Goal: Ask a question

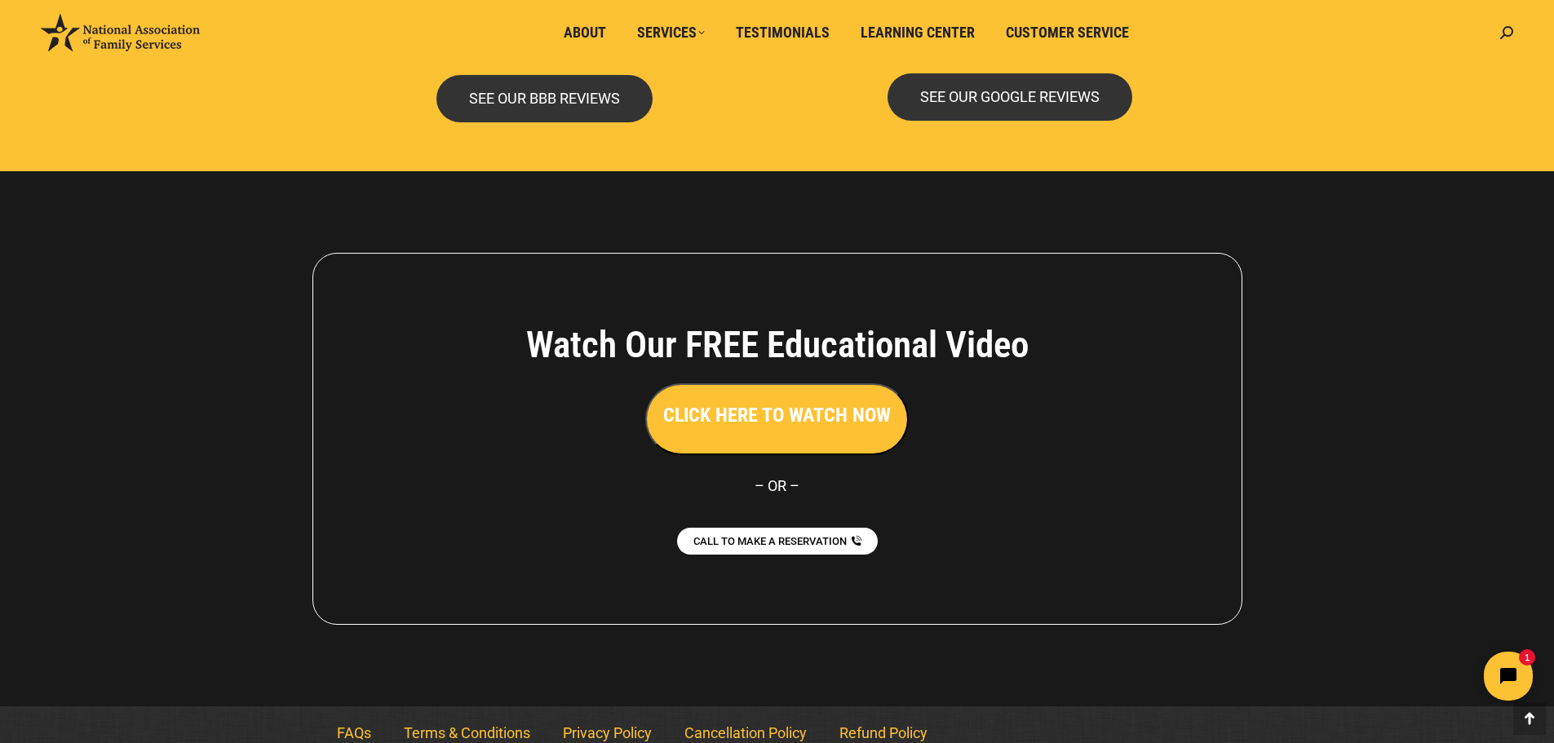
scroll to position [3542, 0]
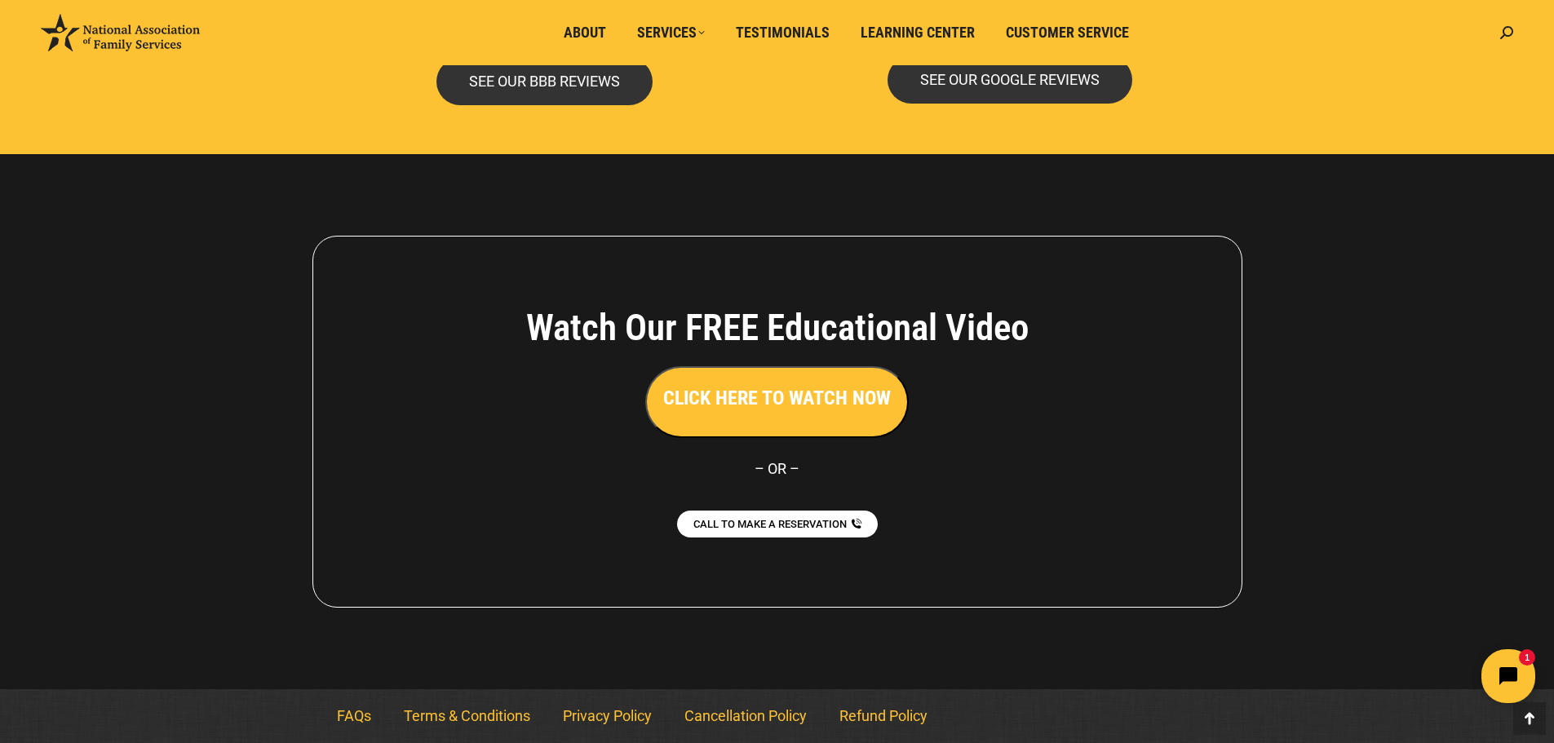
click at [1512, 675] on icon "Open chat widget" at bounding box center [1517, 676] width 25 height 25
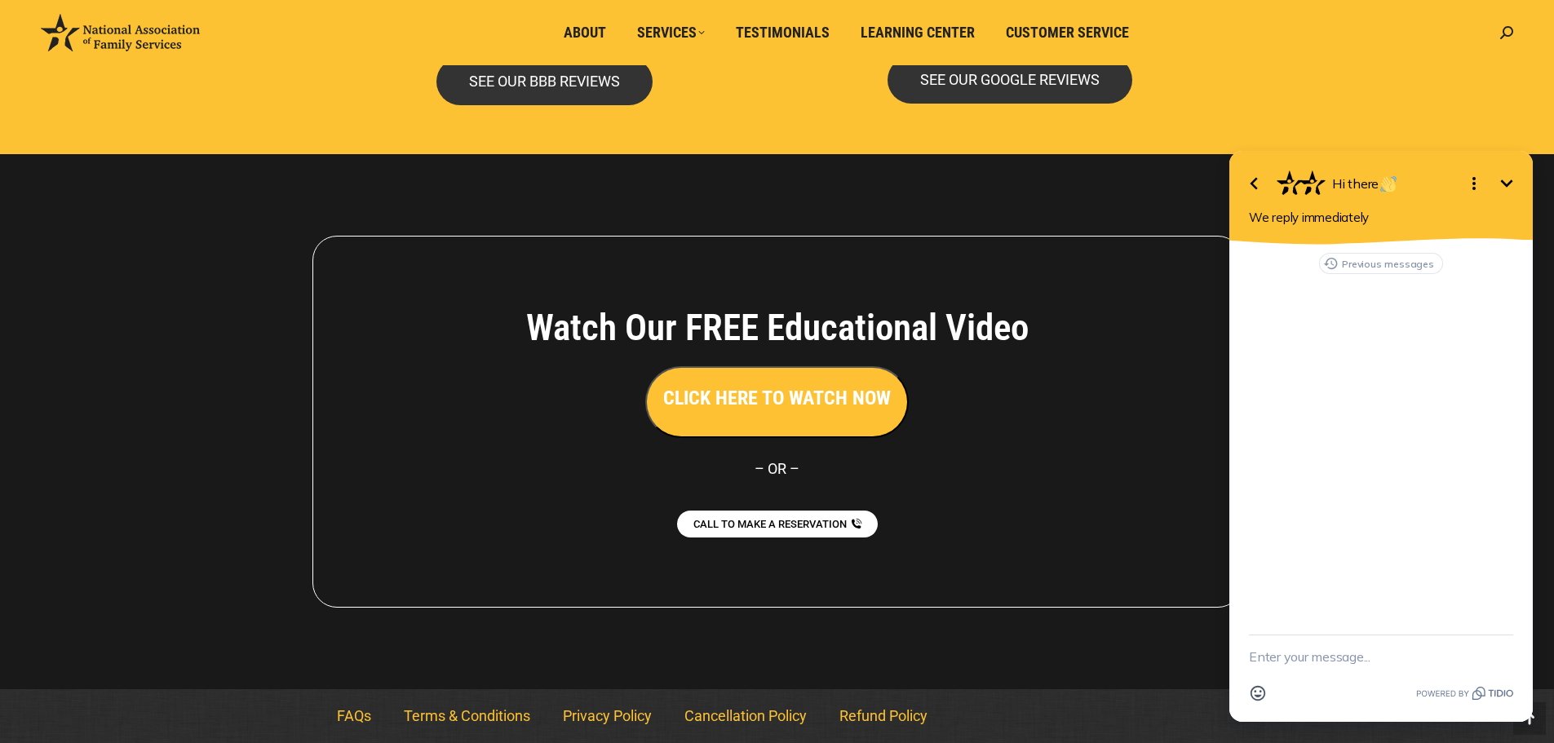
click at [1292, 657] on textarea "New message" at bounding box center [1381, 656] width 264 height 42
type textarea "Hello, I need someone to speak to my father who has a living trust with your ag…"
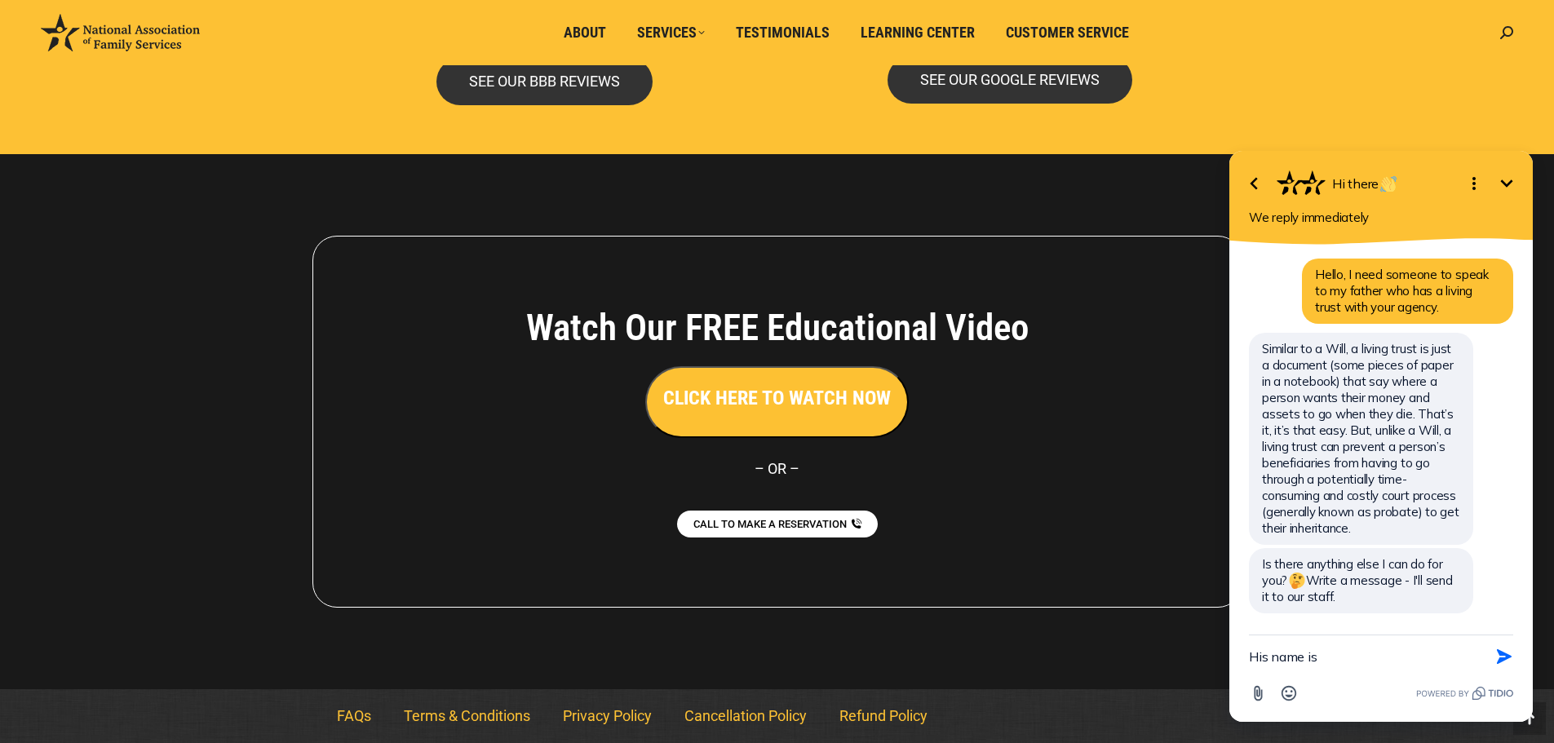
scroll to position [33, 0]
type textarea "H"
type textarea "Please assist."
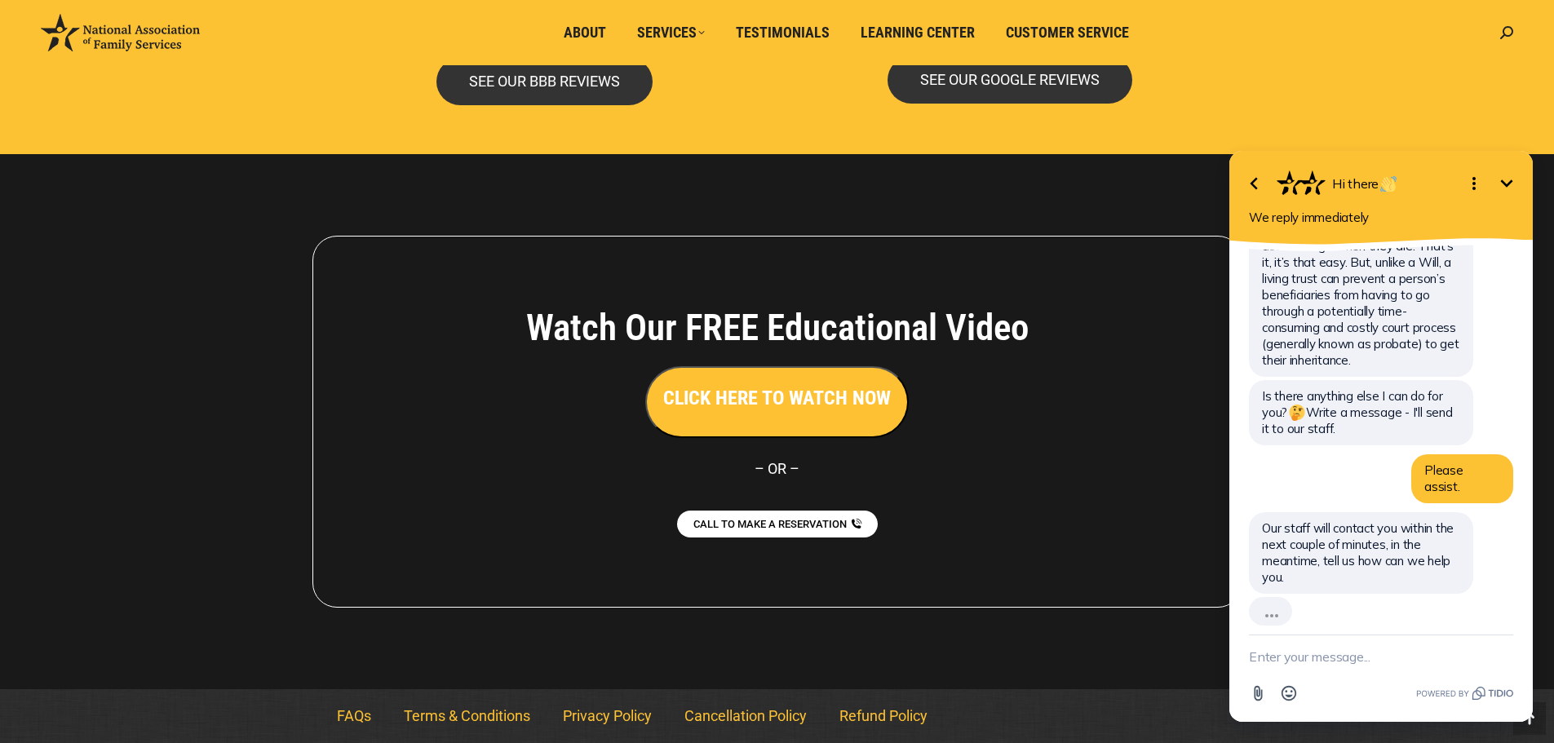
scroll to position [166, 0]
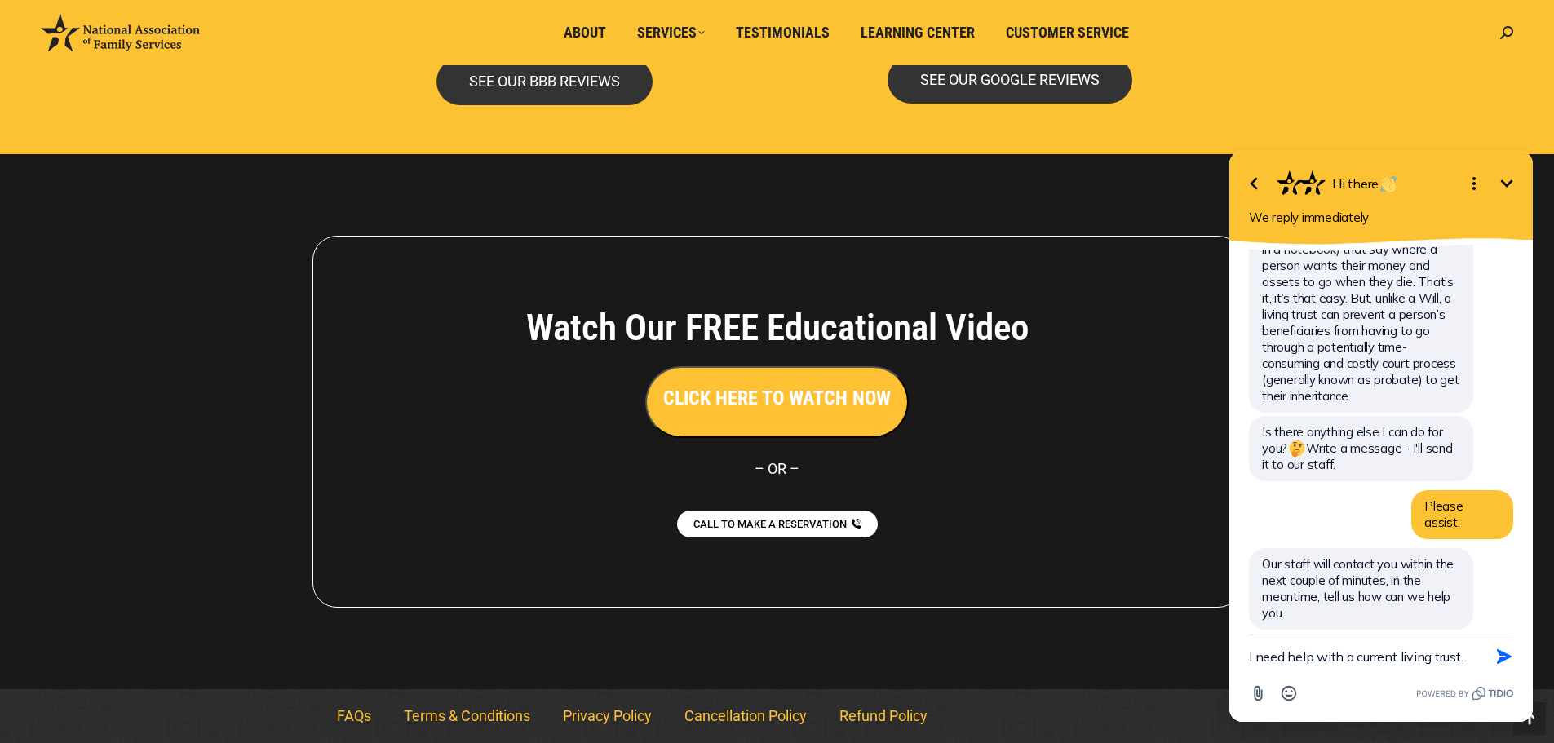
type textarea "I need help with a current living trust."
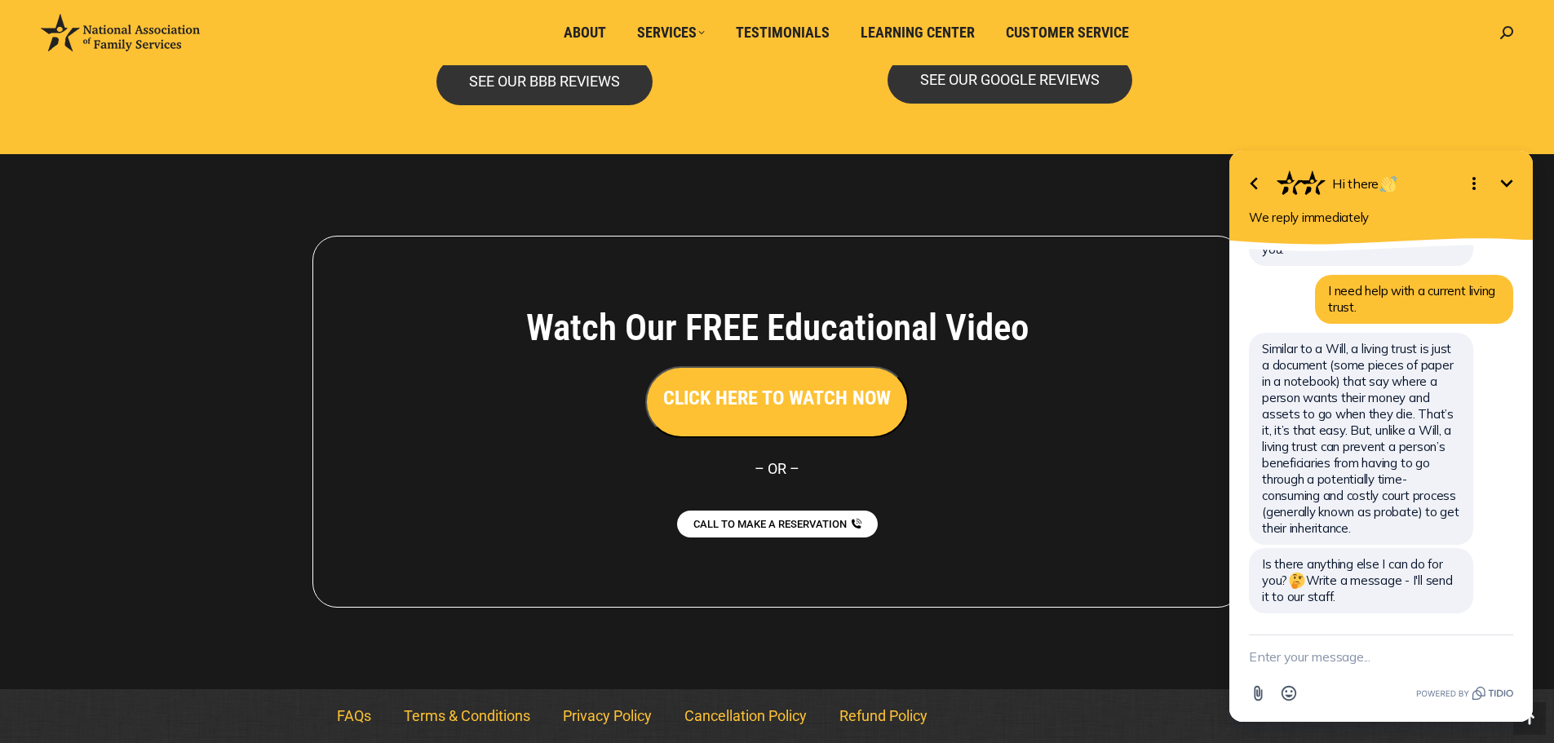
scroll to position [513, 0]
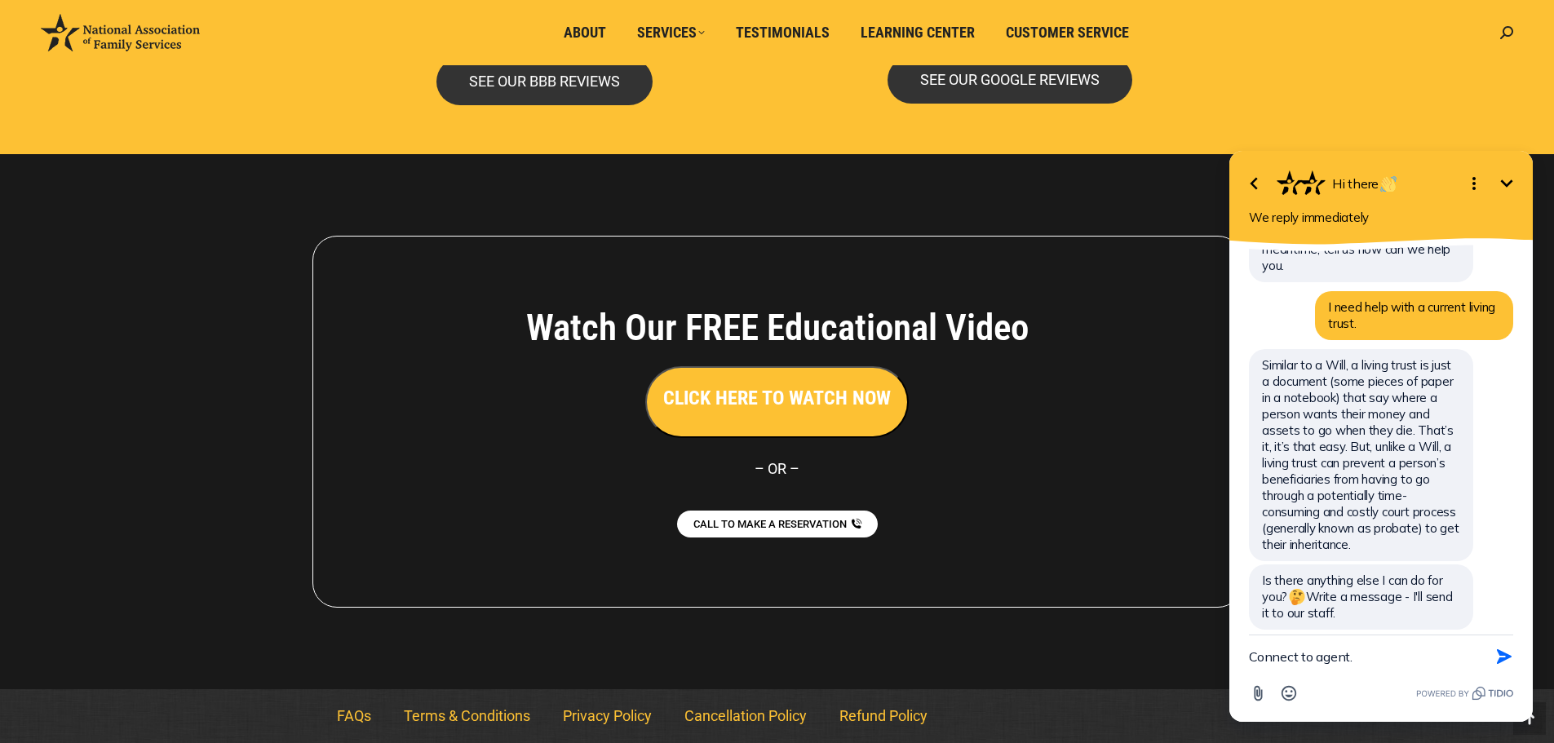
type textarea "Connect to agent."
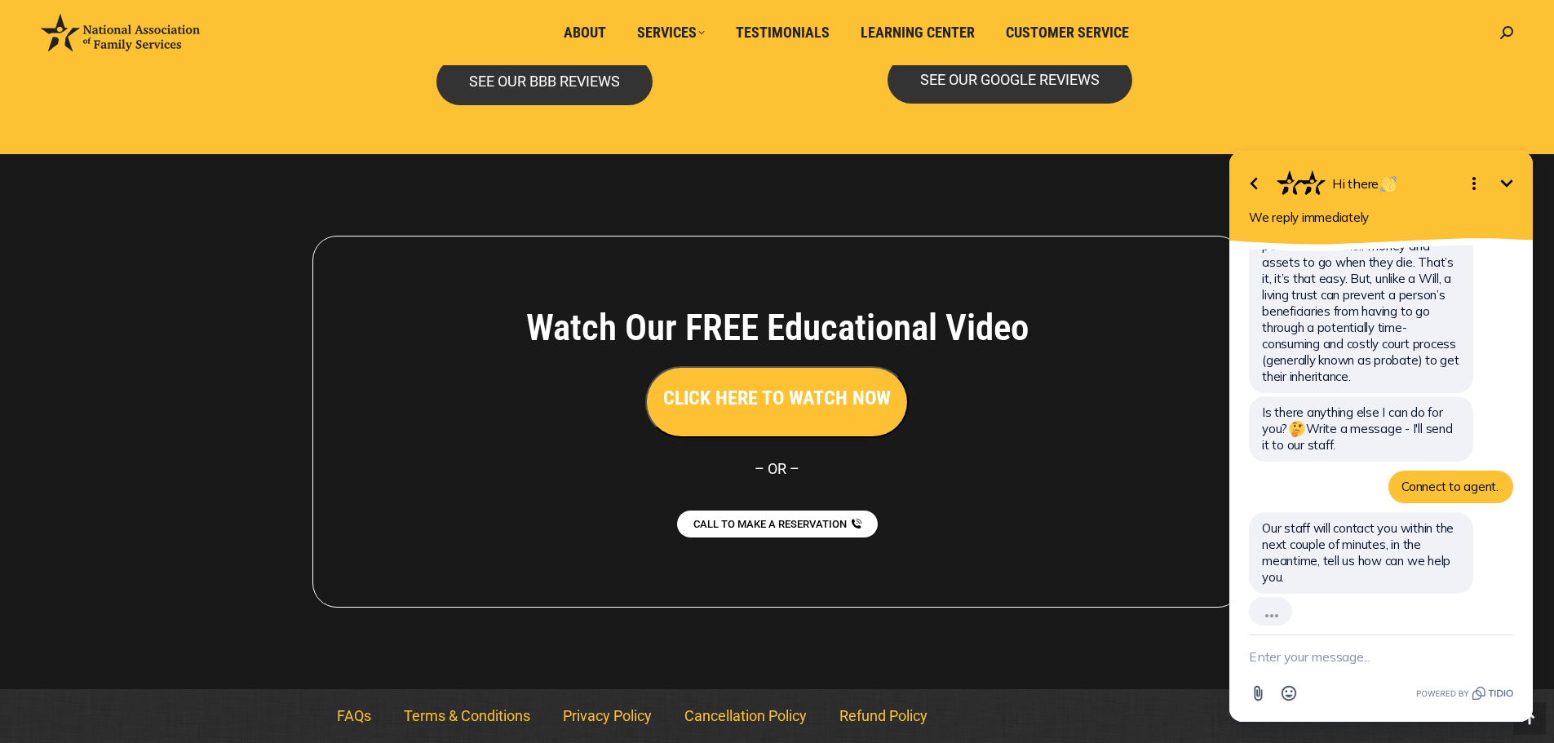
scroll to position [645, 0]
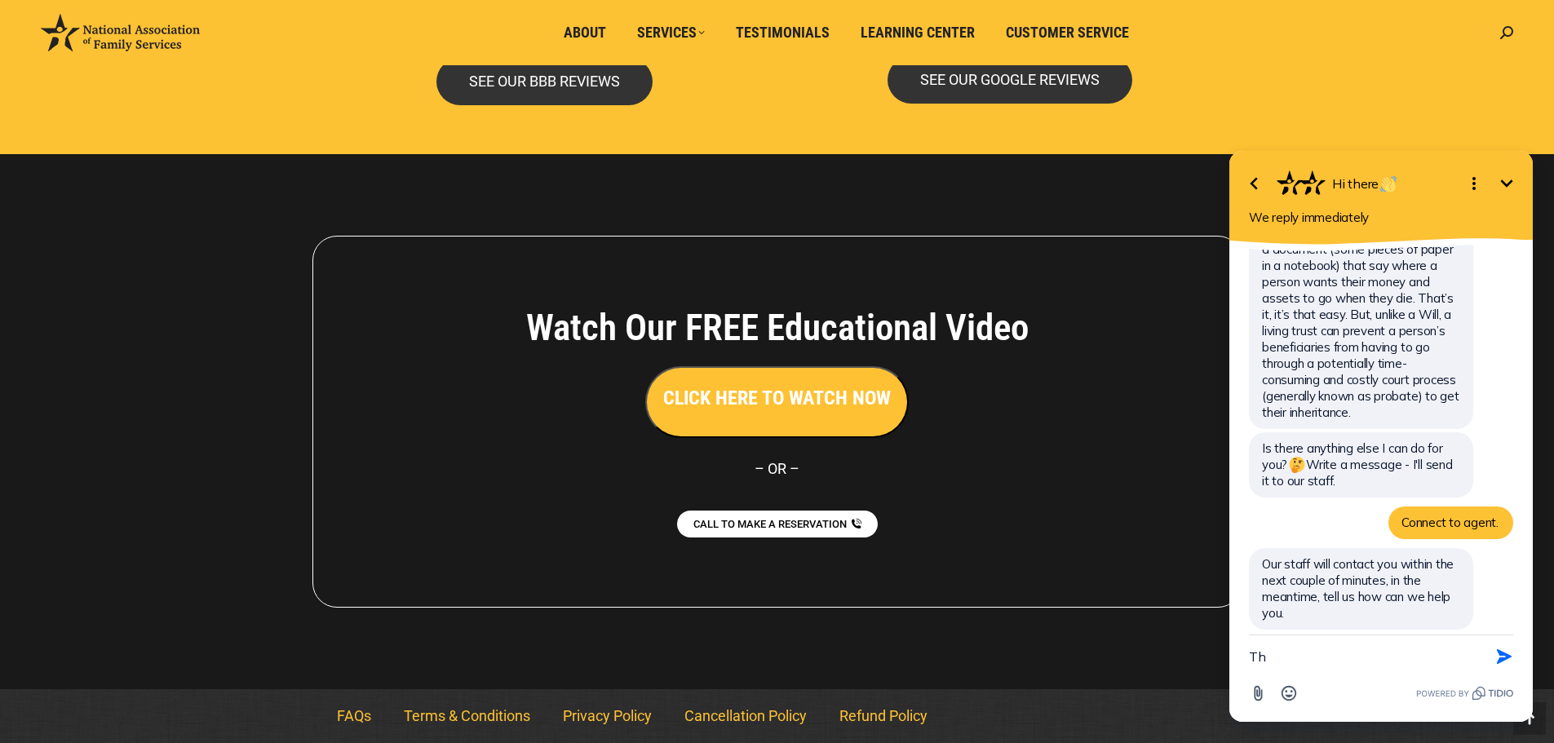
type textarea "T"
type textarea "H"
type textarea "Agent."
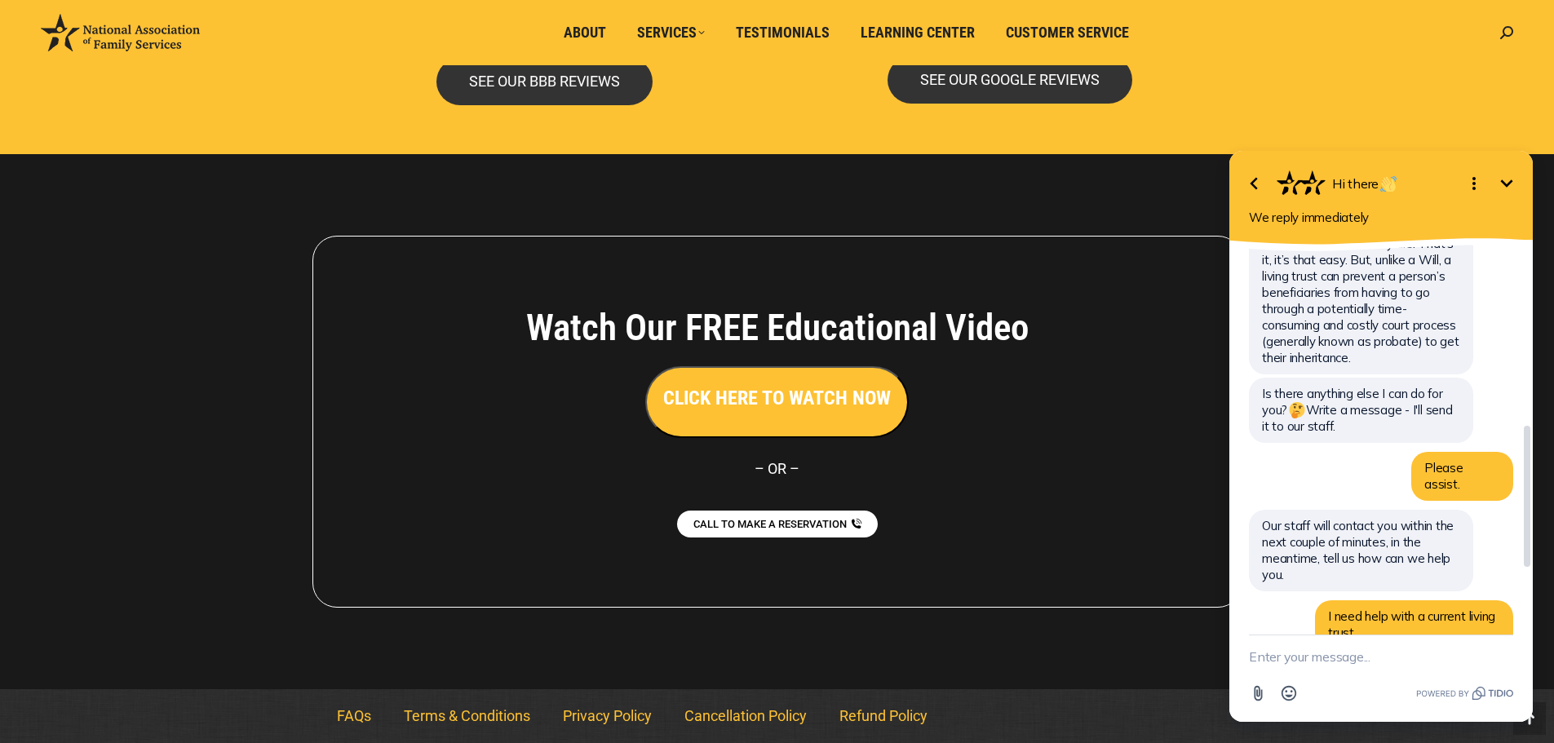
scroll to position [687, 0]
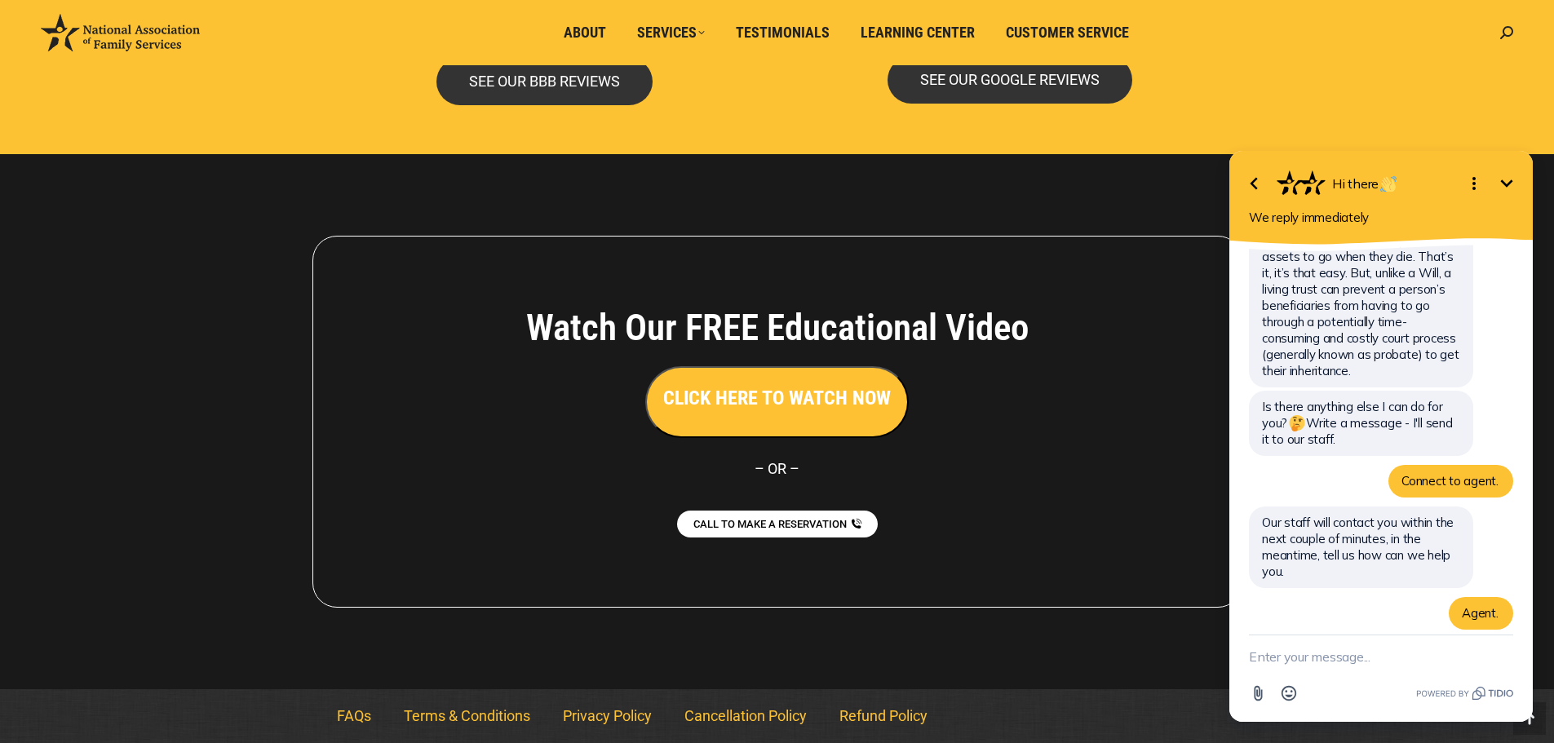
click at [1467, 188] on icon "Open options" at bounding box center [1474, 184] width 20 height 20
click at [1467, 187] on icon "Close options" at bounding box center [1474, 184] width 20 height 20
drag, startPoint x: 1295, startPoint y: 651, endPoint x: 1307, endPoint y: 648, distance: 11.7
click at [1307, 648] on textarea "New message" at bounding box center [1381, 656] width 264 height 42
type textarea "hello"
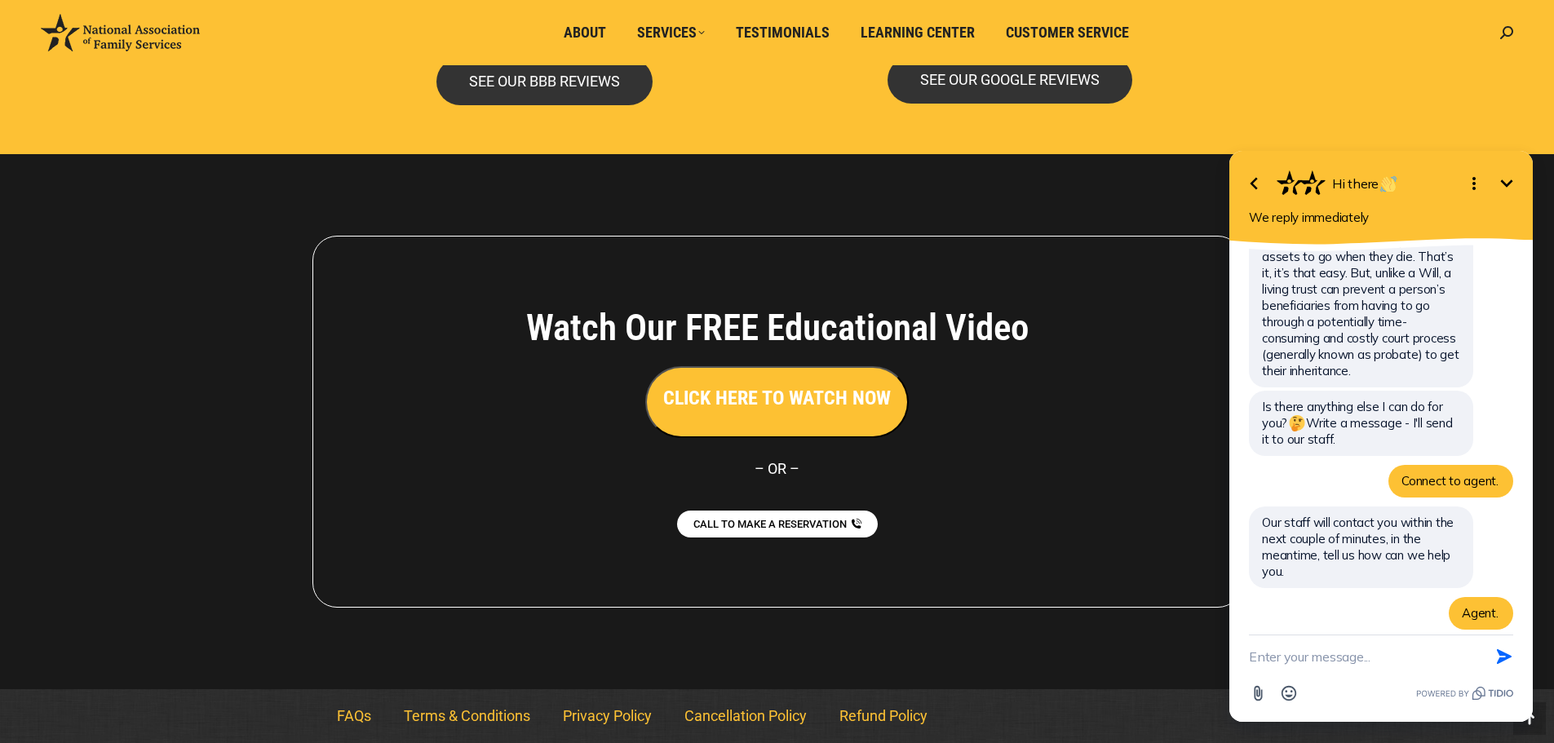
scroll to position [723, 0]
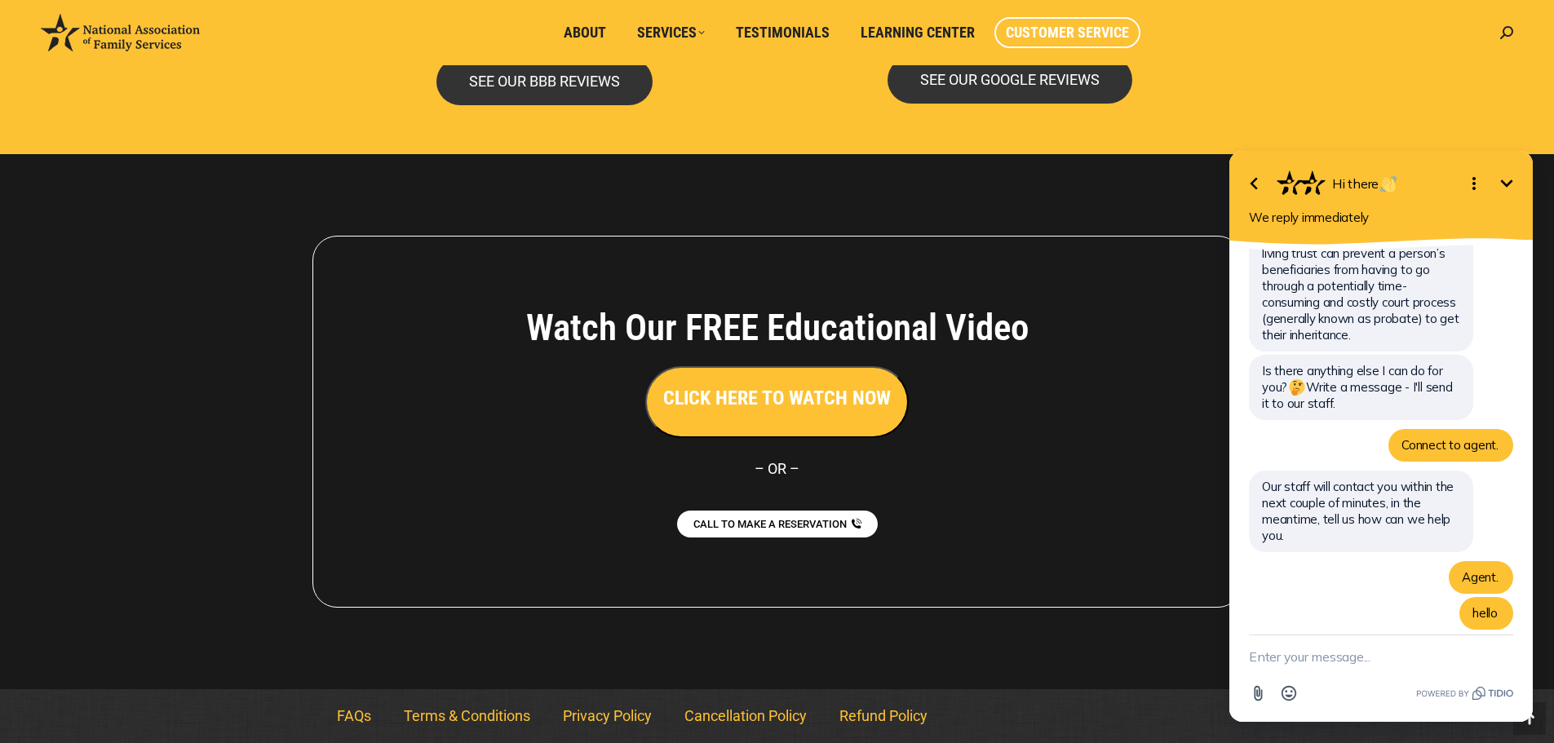
click at [1030, 35] on span "Customer Service" at bounding box center [1067, 33] width 123 height 18
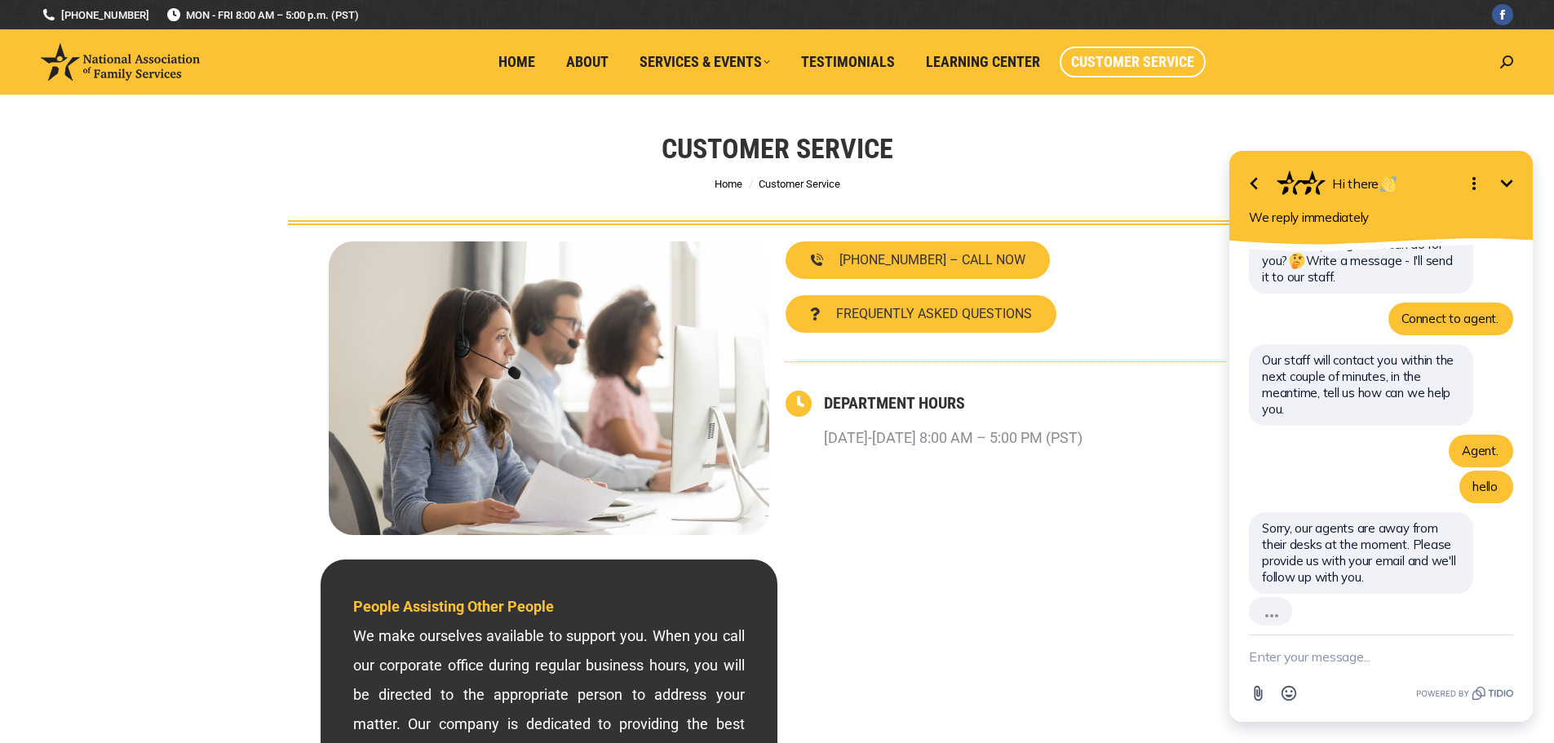
scroll to position [813, 0]
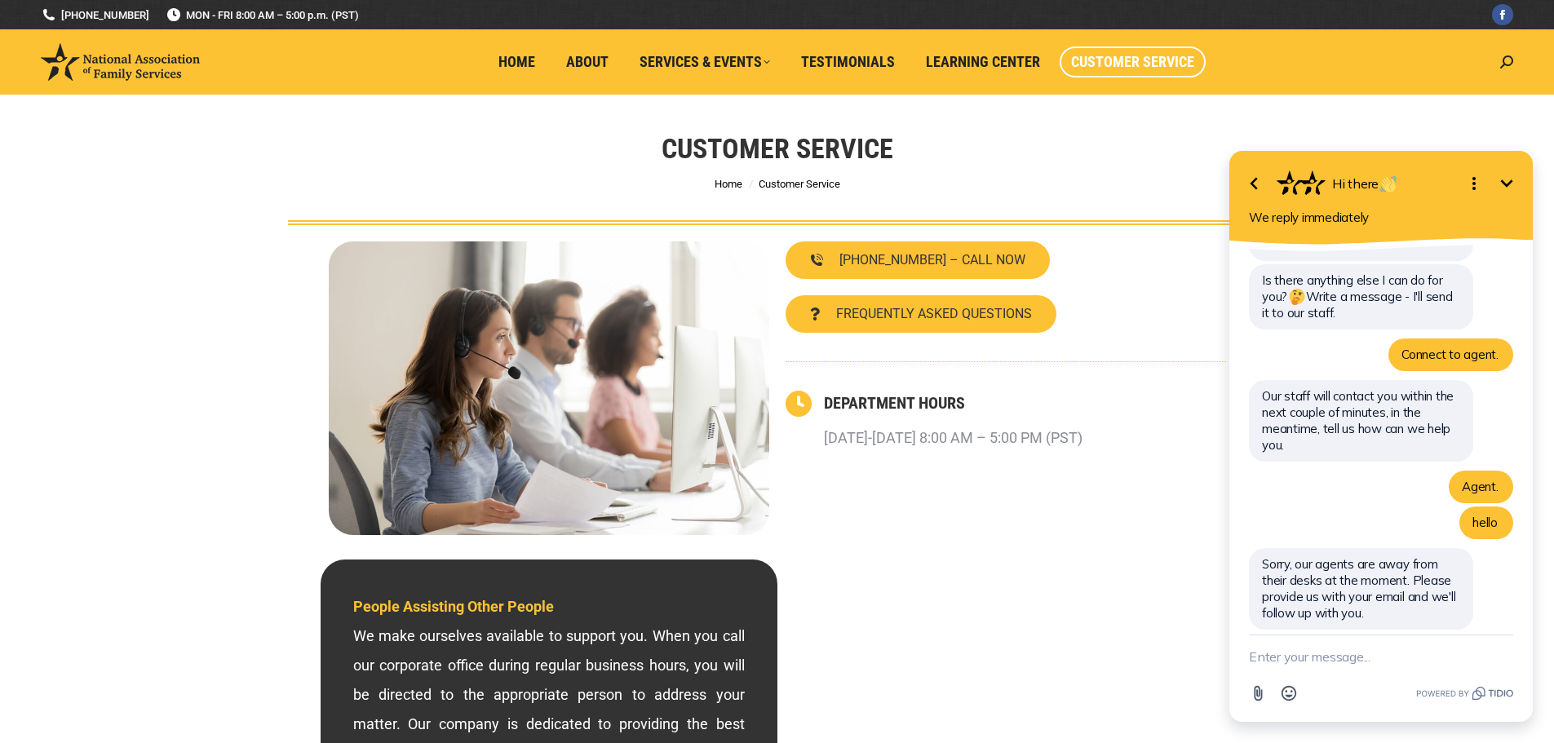
click at [1429, 653] on textarea "New message" at bounding box center [1381, 656] width 264 height 42
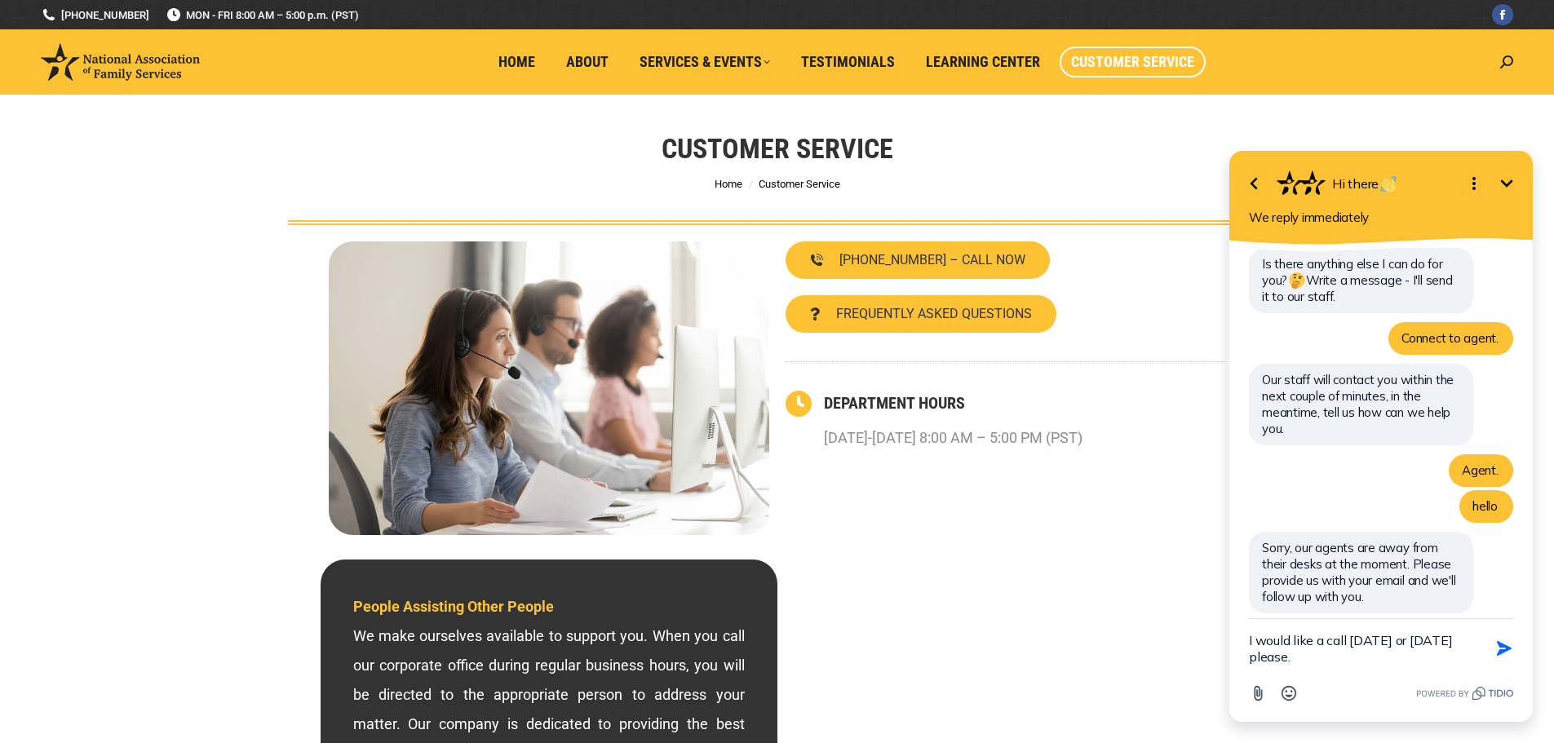
type textarea "I would like a call today or tomorrow please."
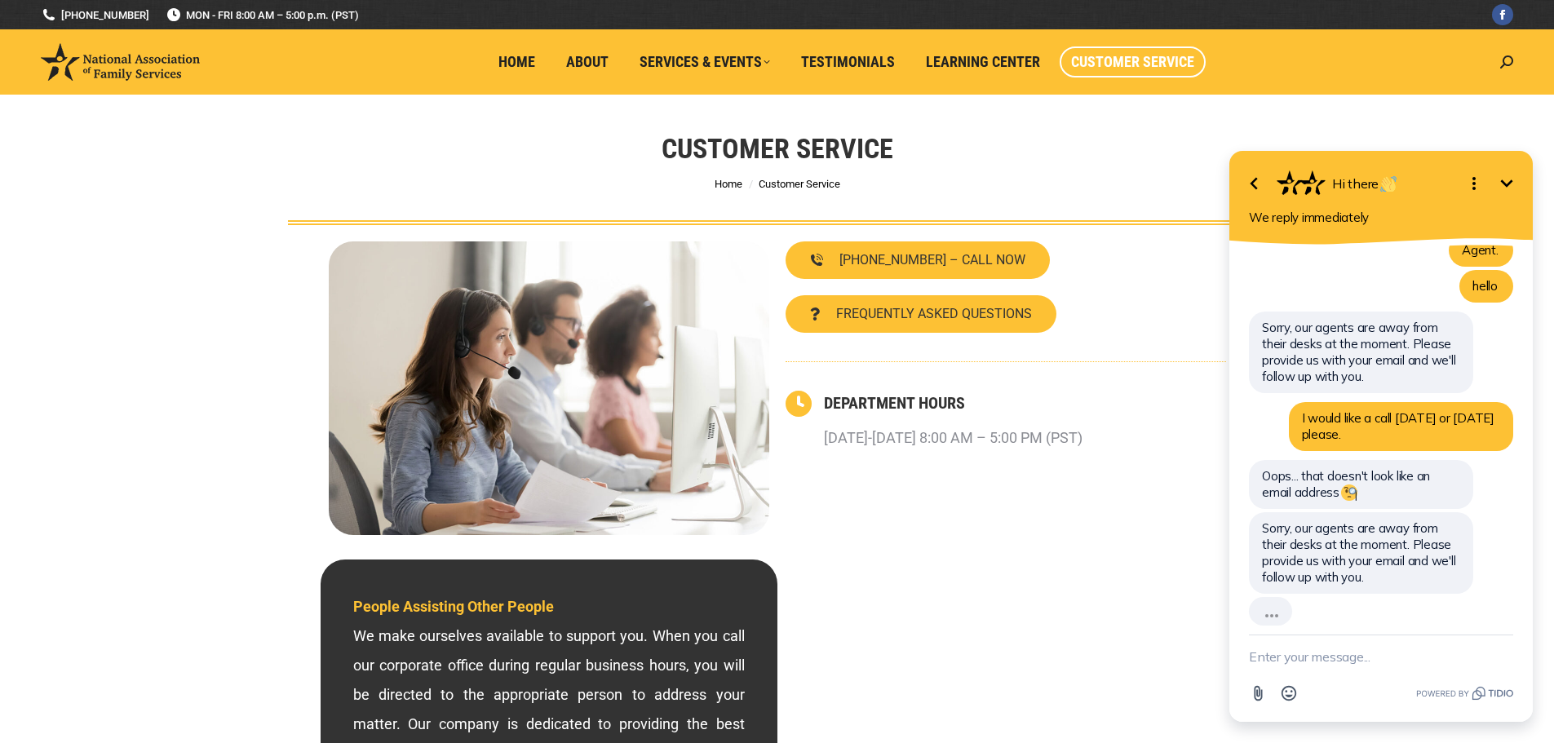
scroll to position [1014, 0]
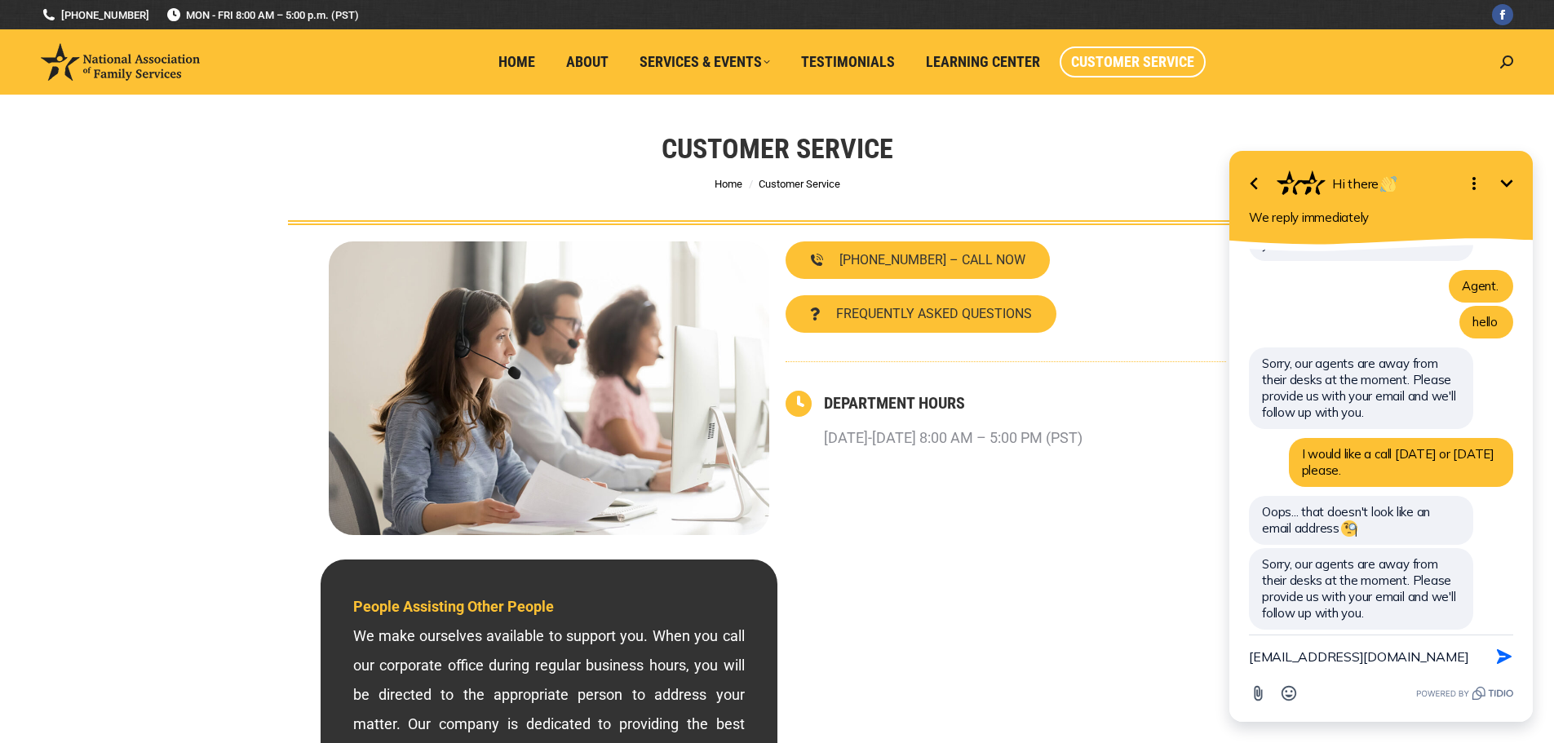
type textarea "stephcastro7@gmail.com"
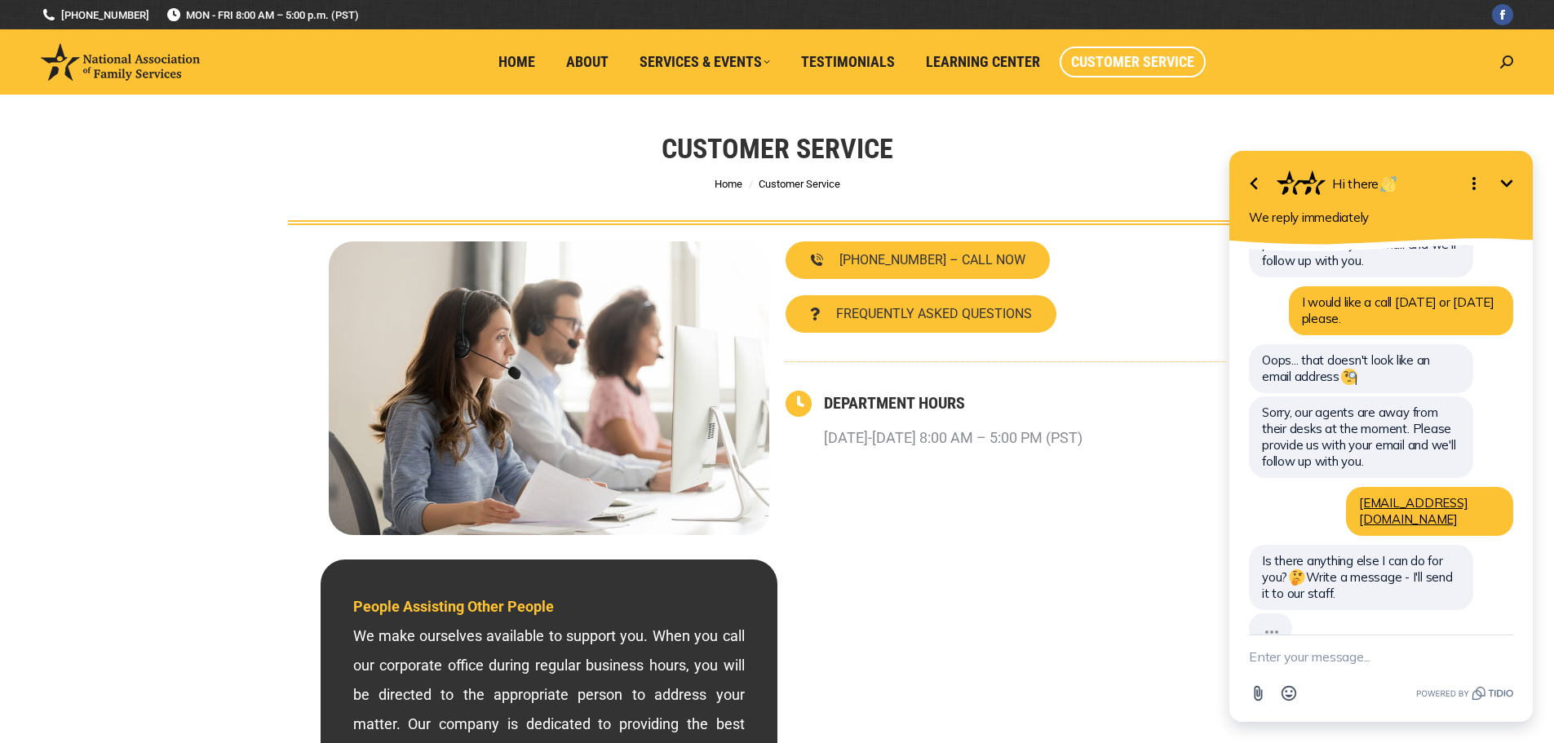
scroll to position [1130, 0]
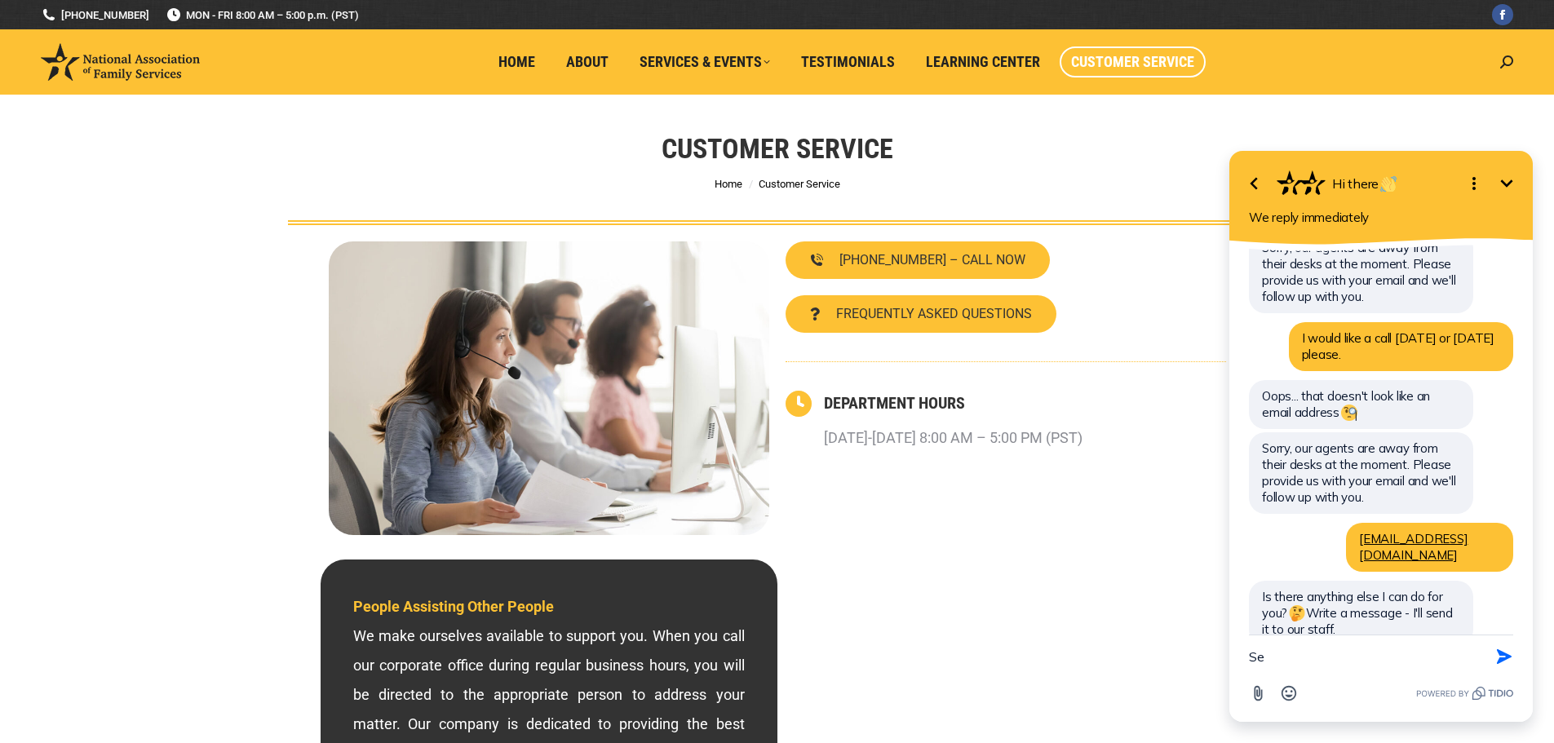
type textarea "S"
